Goal: Task Accomplishment & Management: Manage account settings

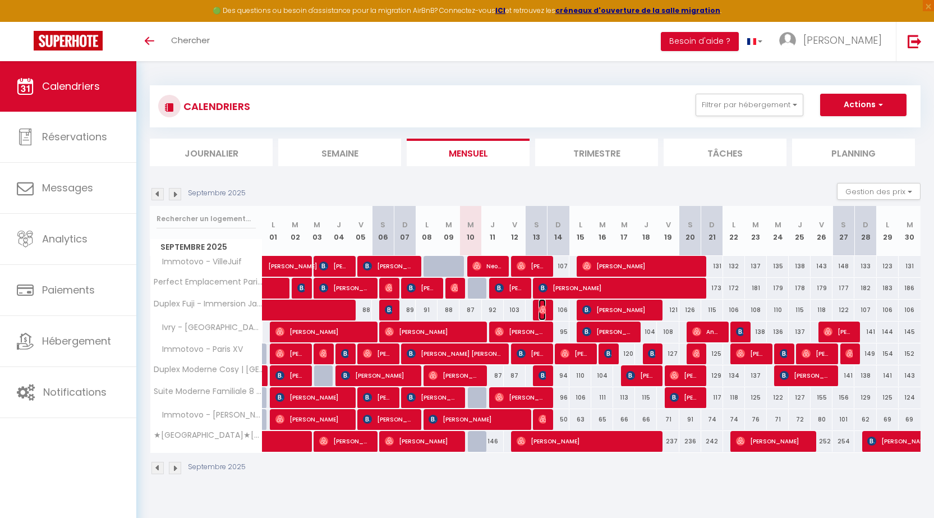
click at [542, 311] on img at bounding box center [542, 309] width 9 height 9
select select "OK"
select select "0"
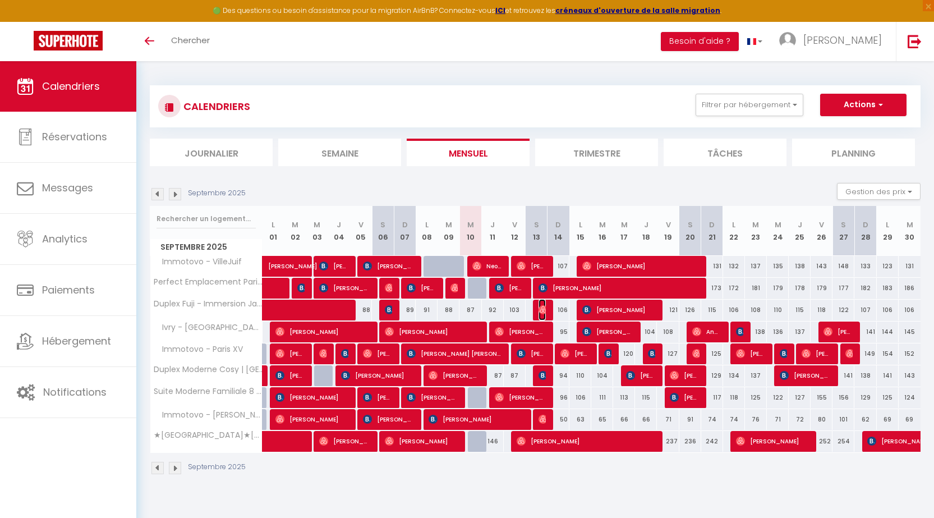
select select "1"
select select
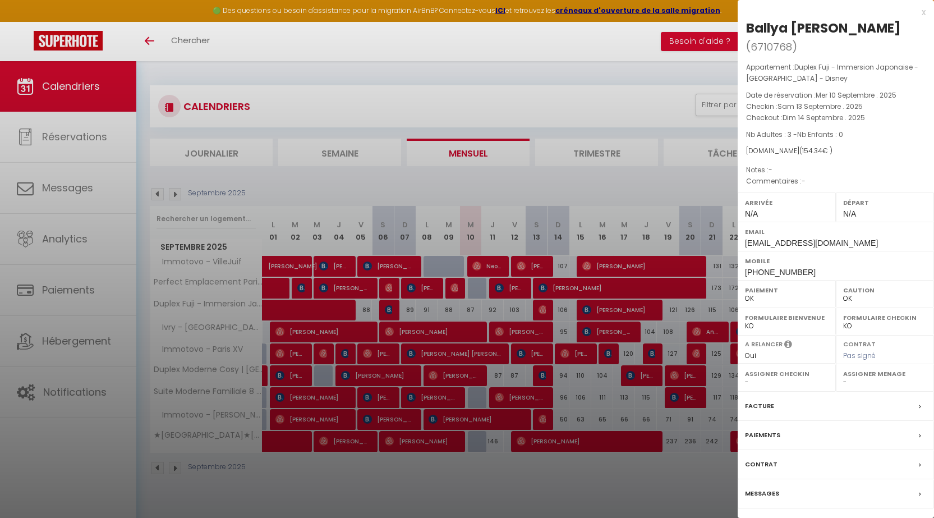
click at [922, 12] on div "x" at bounding box center [832, 12] width 188 height 13
